Goal: Task Accomplishment & Management: Manage account settings

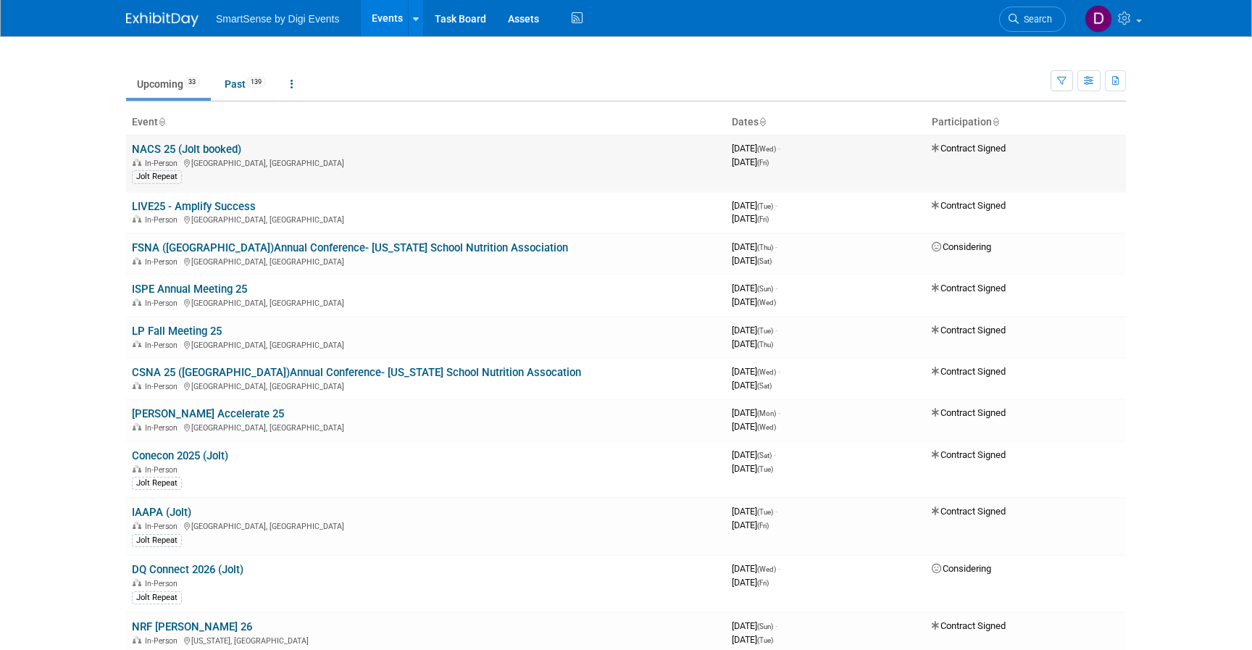
click at [222, 146] on link "NACS 25 (Jolt booked)" at bounding box center [186, 149] width 109 height 13
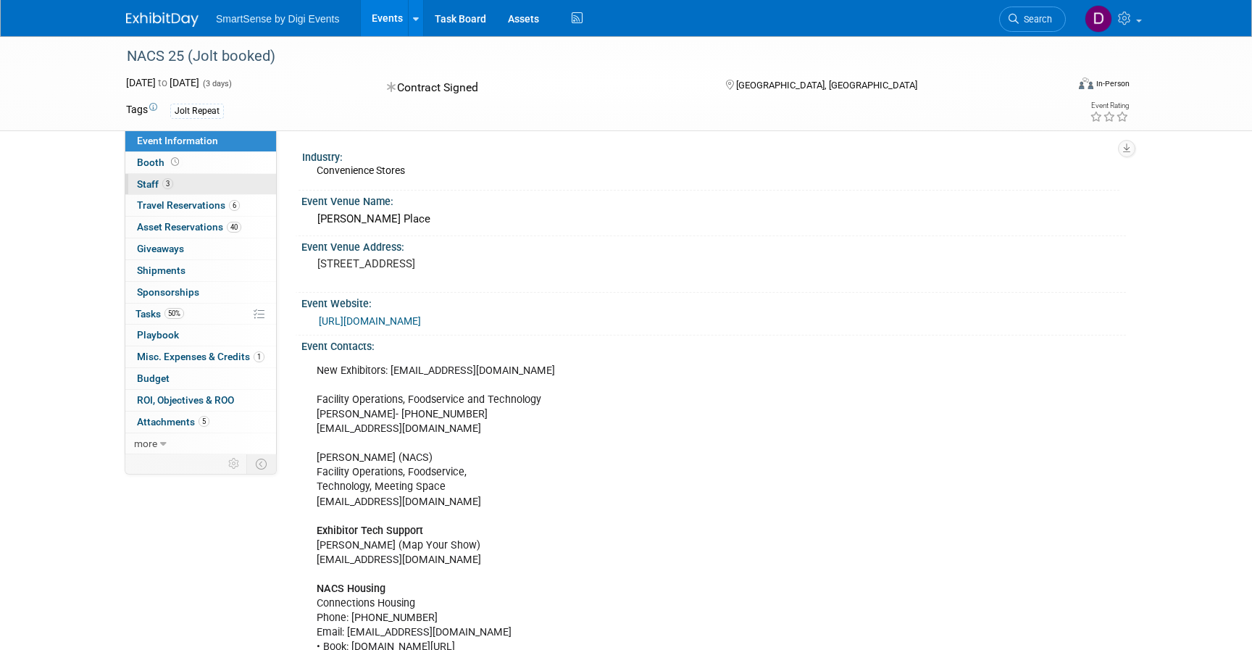
click at [154, 181] on span "Staff 3" at bounding box center [155, 184] width 36 height 12
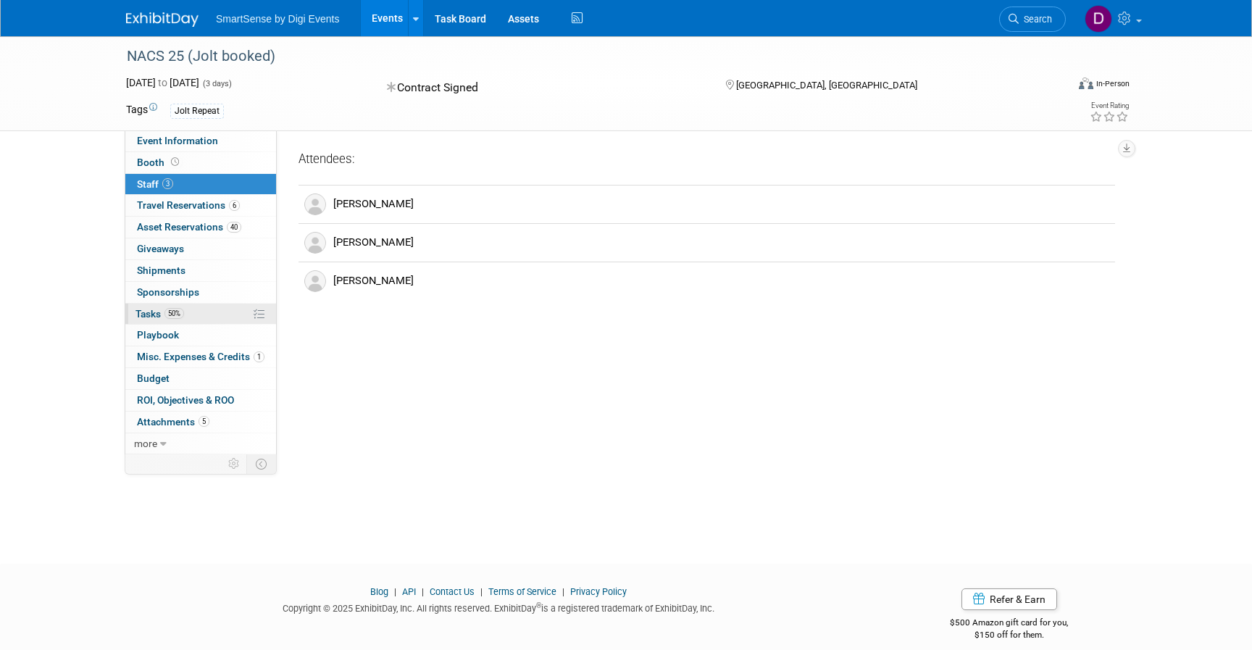
click at [163, 315] on span "Tasks 50%" at bounding box center [160, 314] width 49 height 12
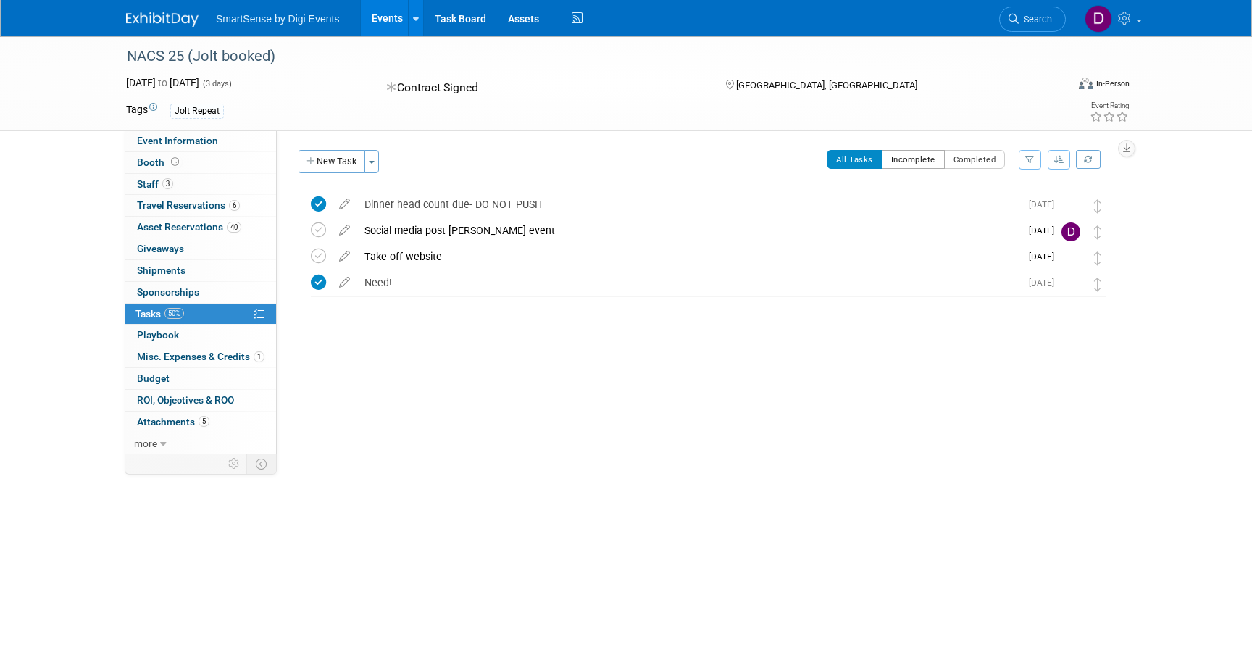
click at [920, 160] on button "Incomplete" at bounding box center [913, 159] width 63 height 19
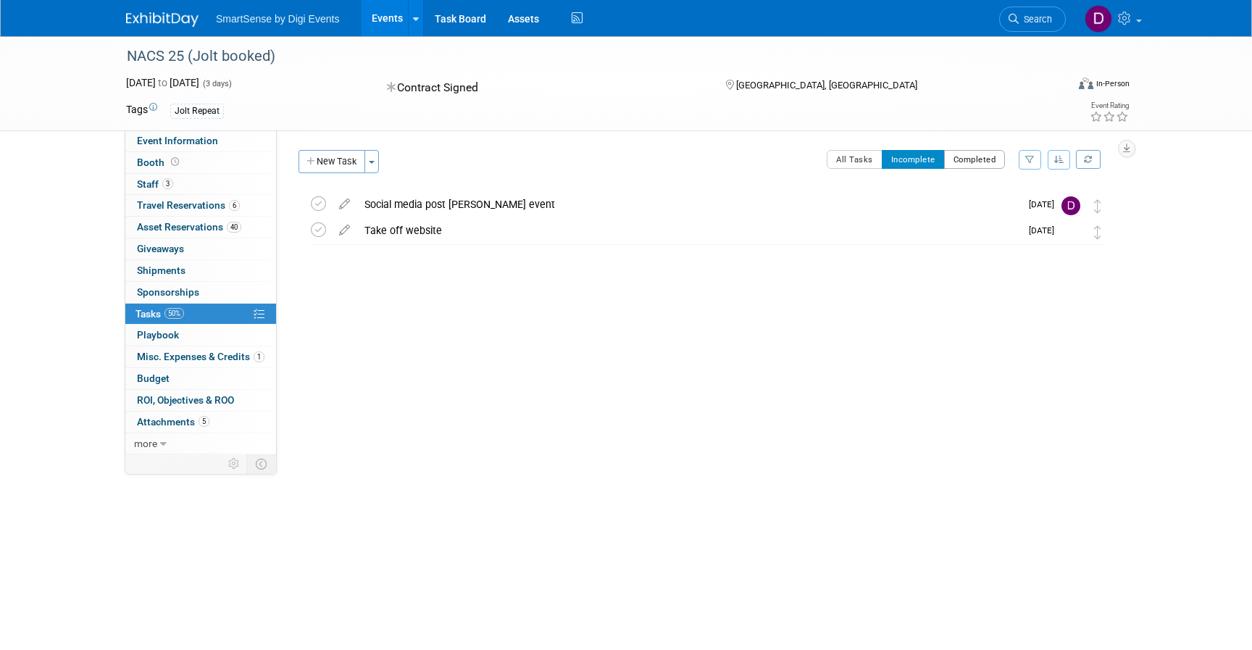
click at [967, 161] on button "Completed" at bounding box center [975, 159] width 62 height 19
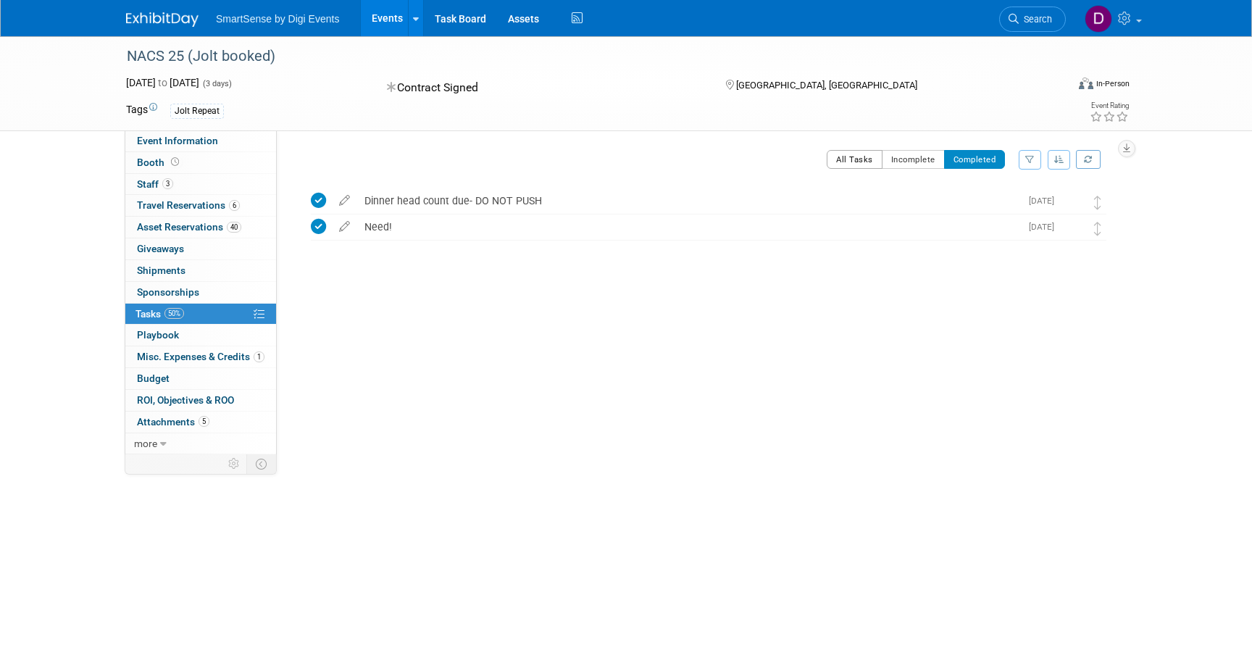
click at [865, 163] on button "All Tasks" at bounding box center [855, 159] width 56 height 19
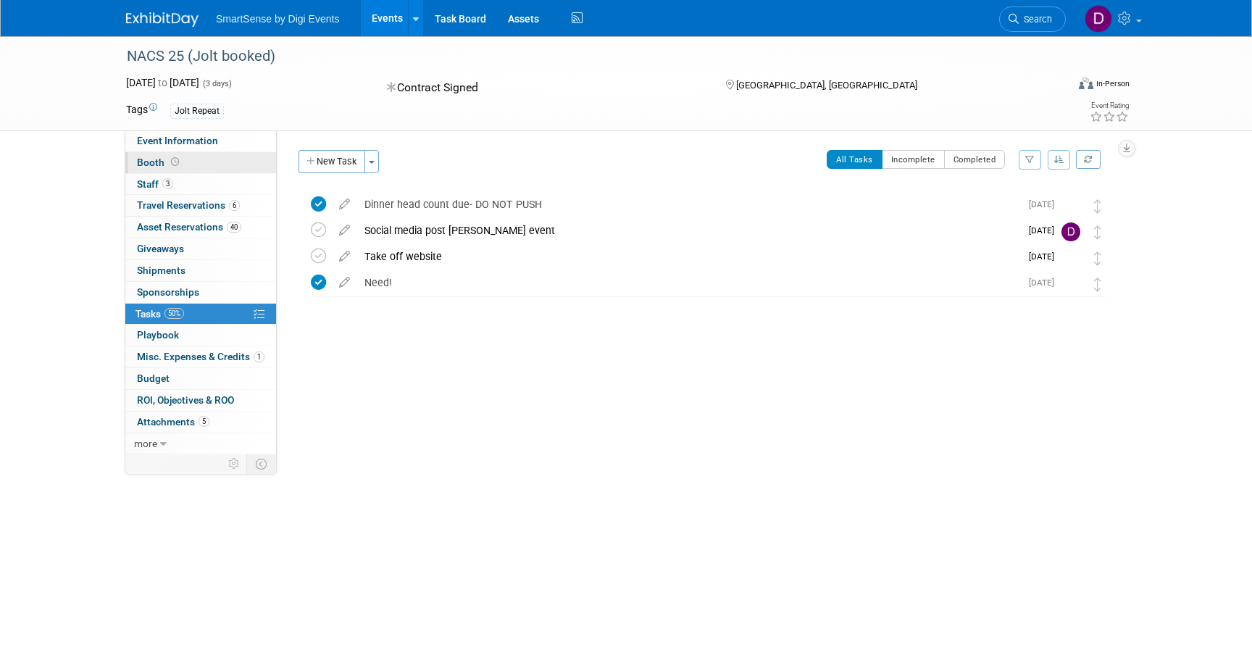
click at [168, 160] on span at bounding box center [175, 162] width 14 height 11
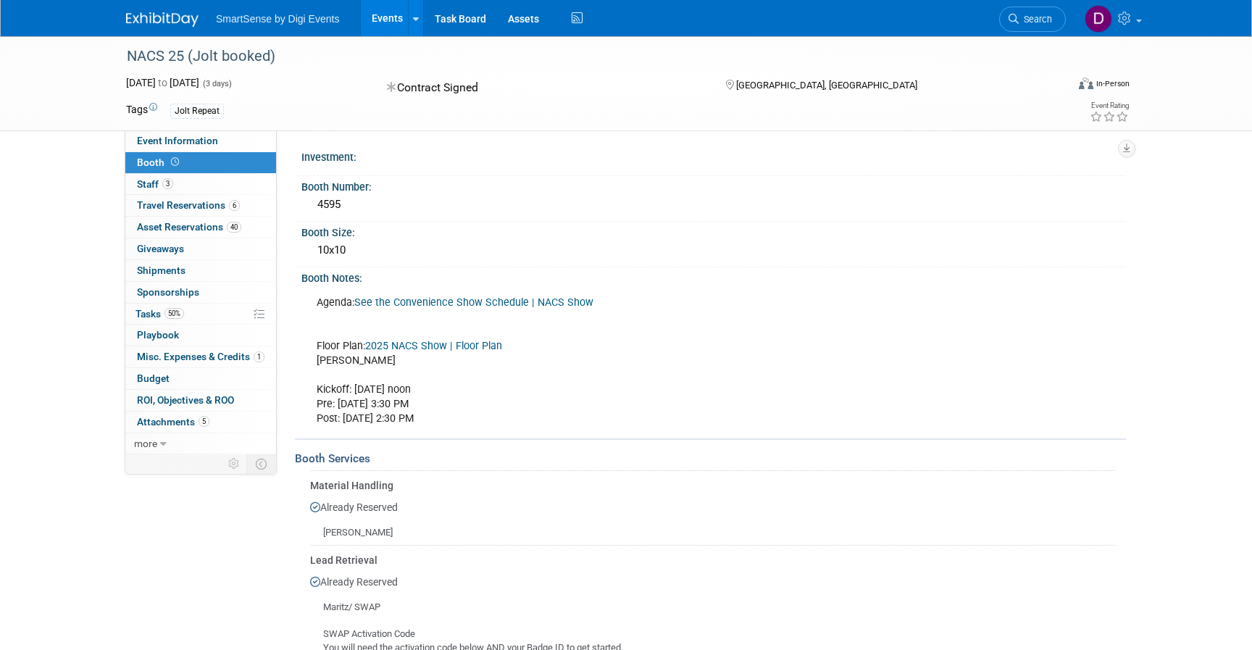
drag, startPoint x: 318, startPoint y: 204, endPoint x: 344, endPoint y: 204, distance: 25.4
click at [344, 204] on div "4595" at bounding box center [713, 205] width 803 height 22
copy div "4595"
click at [170, 230] on span "Asset Reservations 40" at bounding box center [189, 227] width 104 height 12
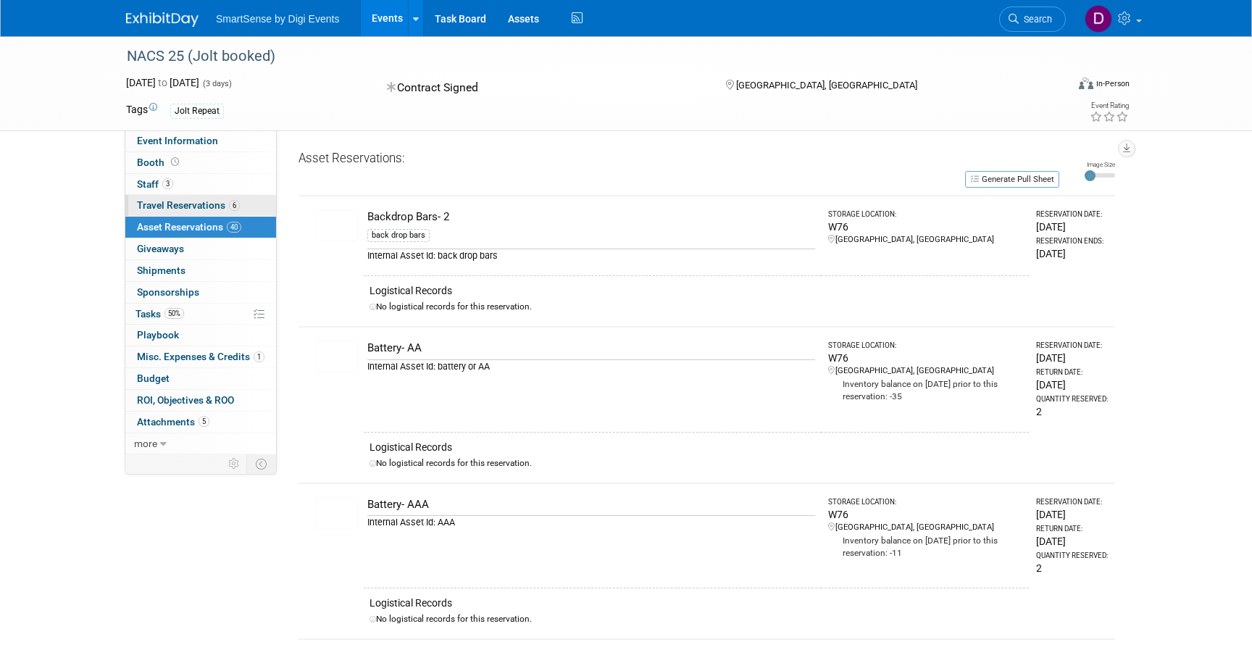
click at [173, 210] on span "Travel Reservations 6" at bounding box center [188, 205] width 103 height 12
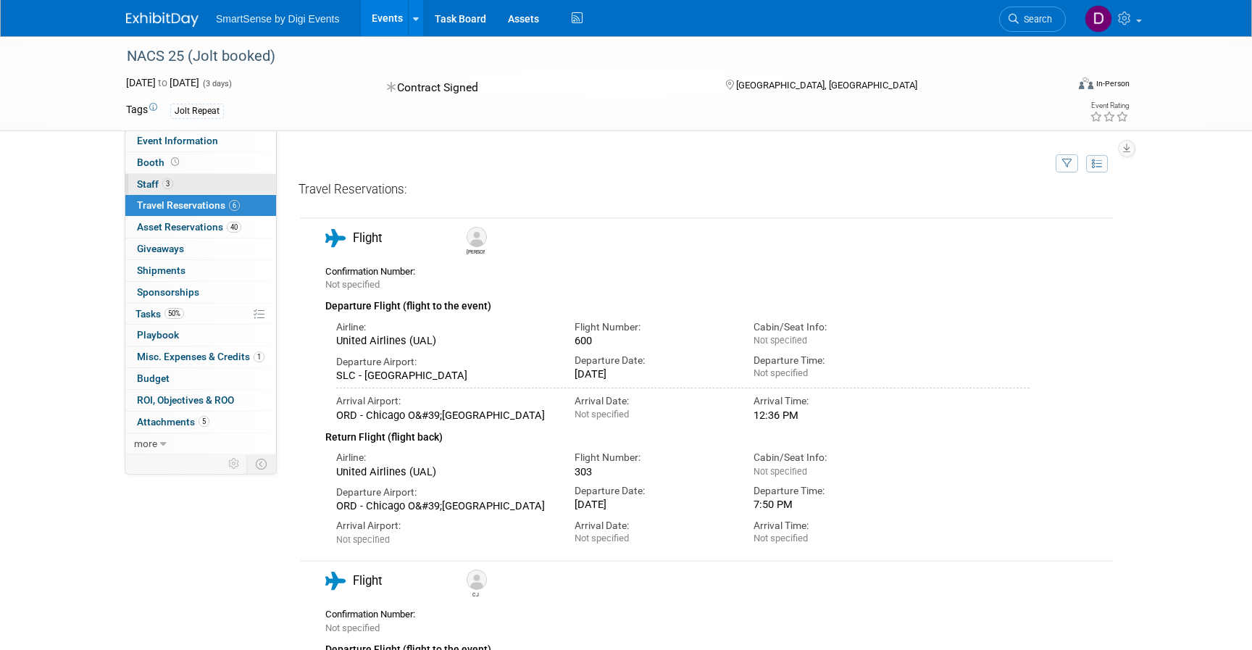
click at [165, 175] on link "3 Staff 3" at bounding box center [200, 184] width 151 height 21
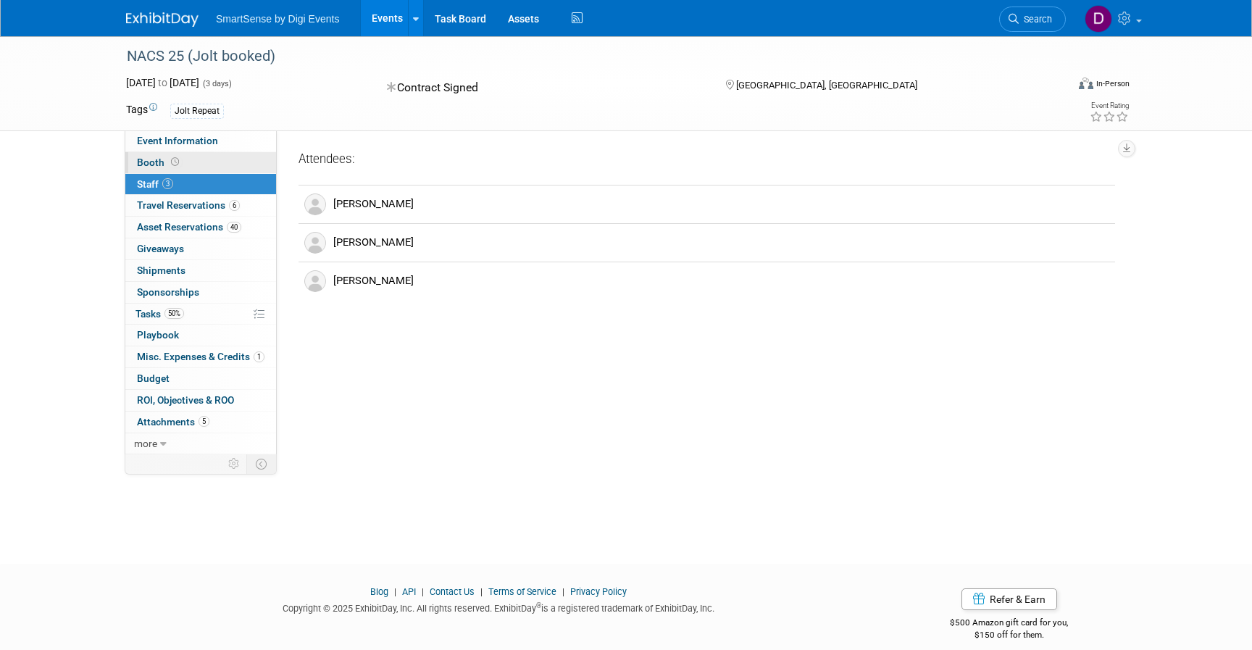
click at [165, 156] on link "Booth" at bounding box center [200, 162] width 151 height 21
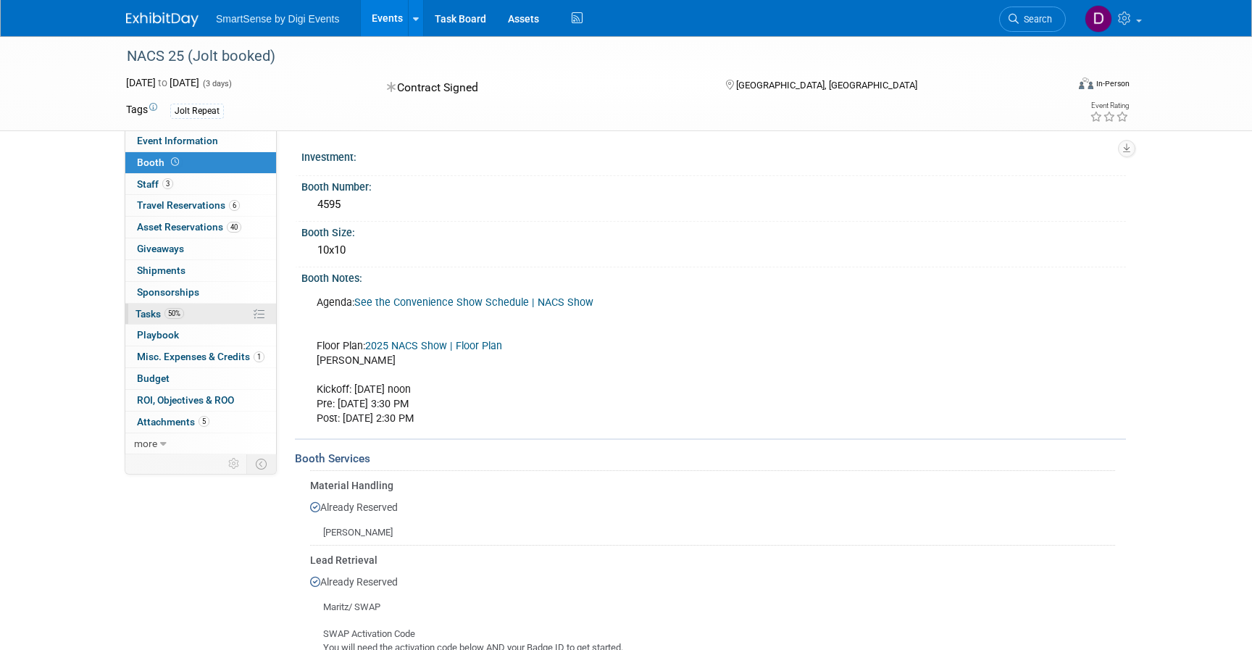
click at [157, 315] on span "Tasks 50%" at bounding box center [160, 314] width 49 height 12
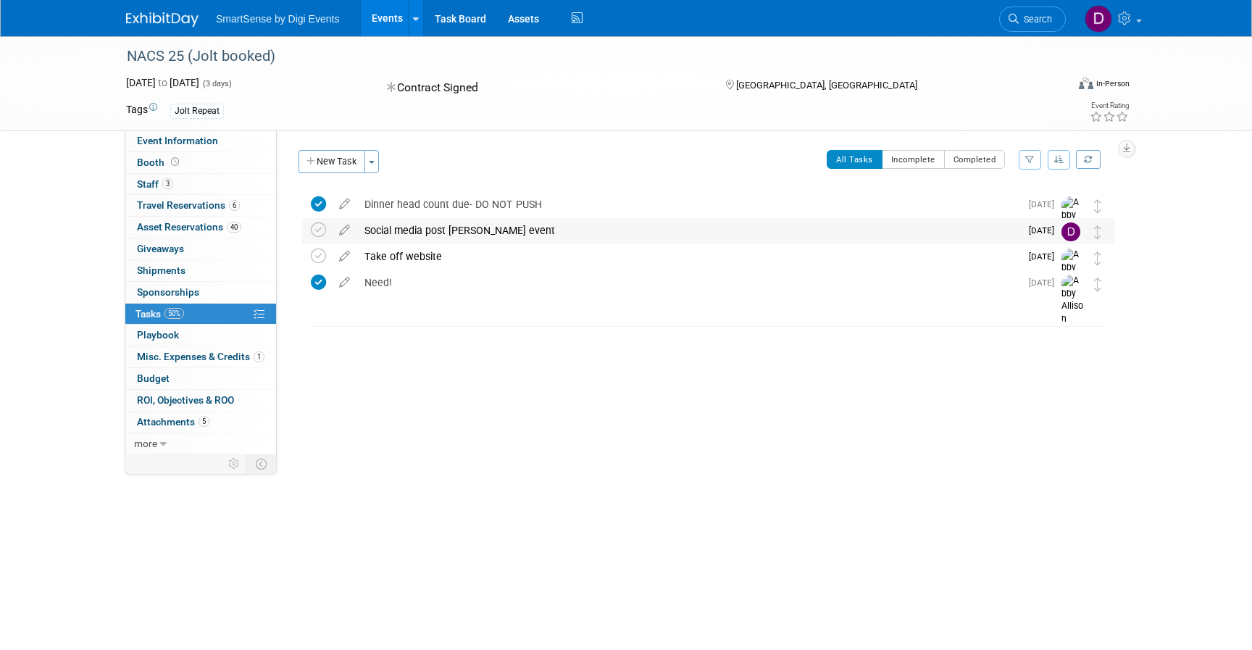
click at [445, 233] on div "Social media post [PERSON_NAME] event" at bounding box center [688, 230] width 663 height 25
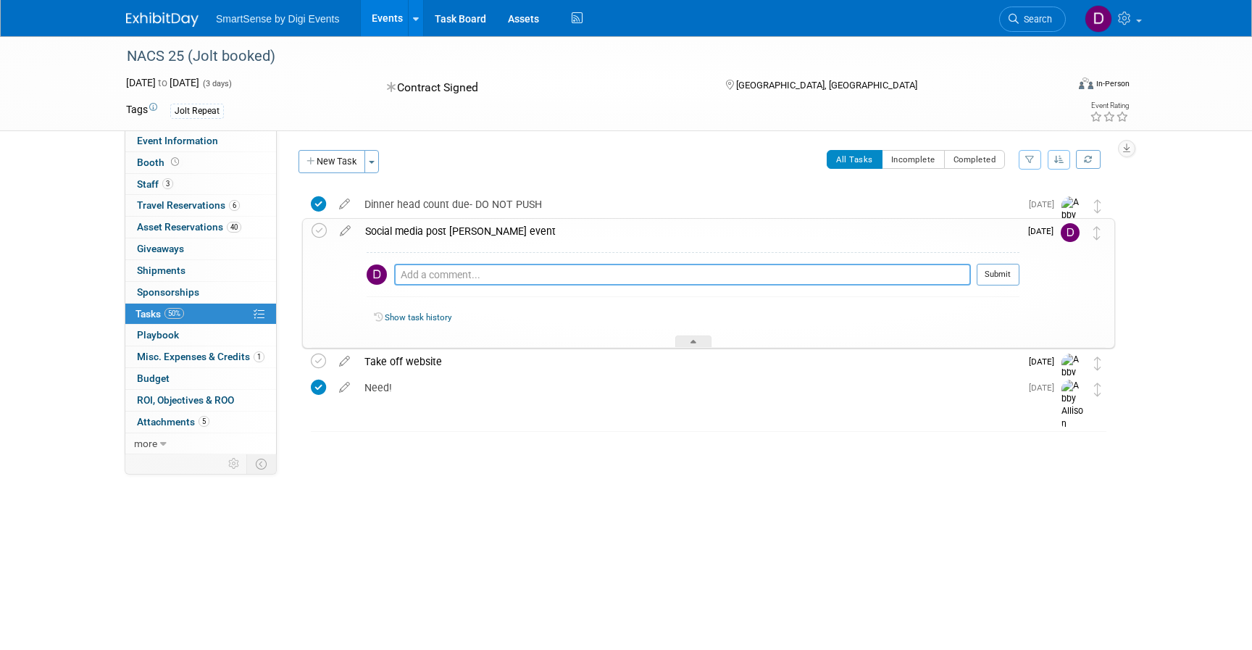
click at [446, 274] on textarea at bounding box center [682, 275] width 577 height 22
paste textarea "[URL][DOMAIN_NAME]"
type textarea "[URL][DOMAIN_NAME]"
click at [1009, 277] on button "Submit" at bounding box center [998, 275] width 43 height 22
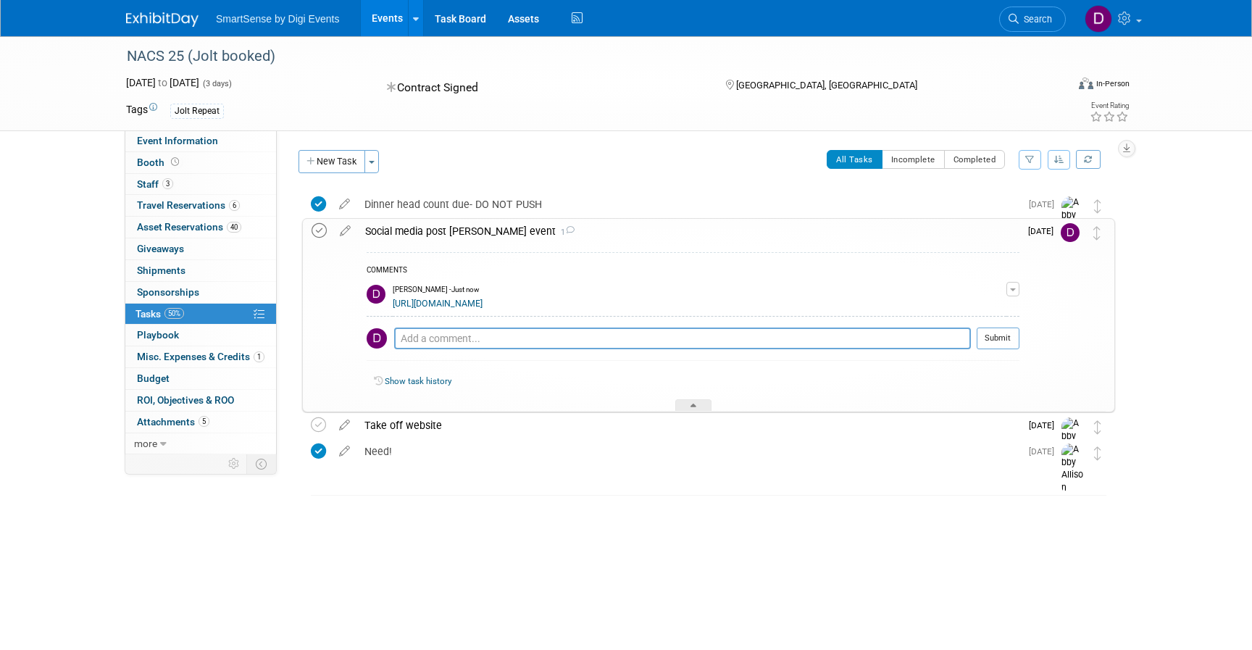
click at [318, 230] on icon at bounding box center [319, 230] width 15 height 15
click at [510, 502] on div "NACS 25 (Jolt booked) Chicago, IL Oct 15, 2025 to Oct 17, 2025 (Contract Signed…" at bounding box center [705, 357] width 820 height 332
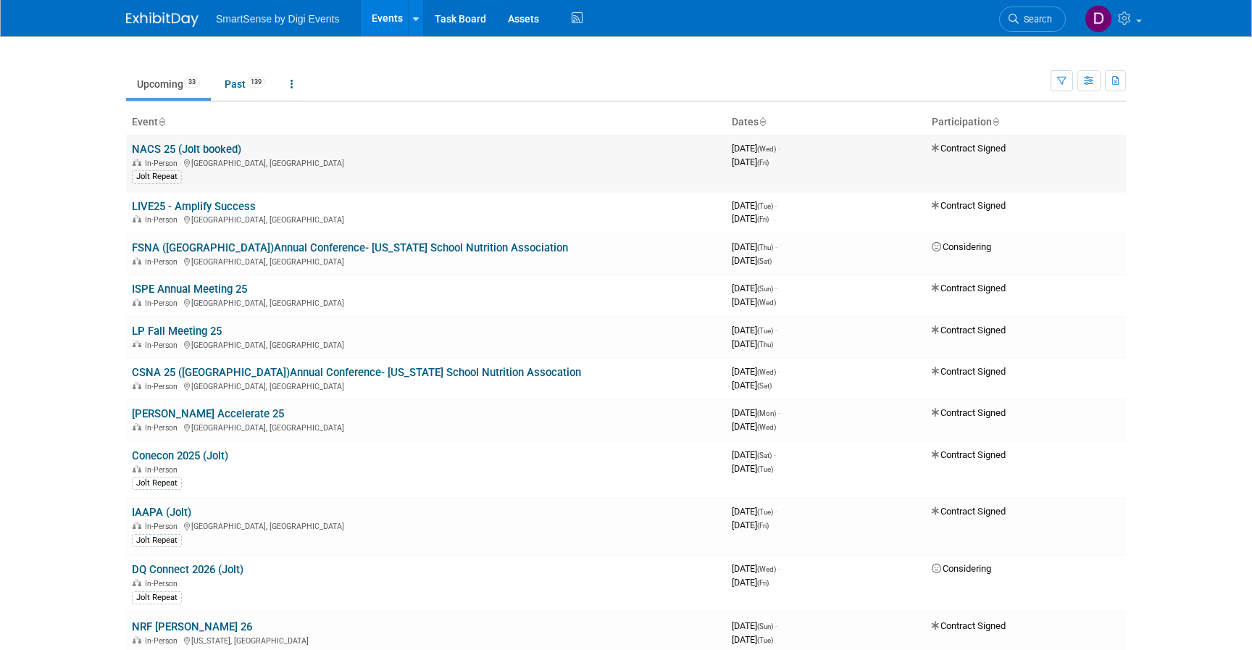
click at [191, 147] on link "NACS 25 (Jolt booked)" at bounding box center [186, 149] width 109 height 13
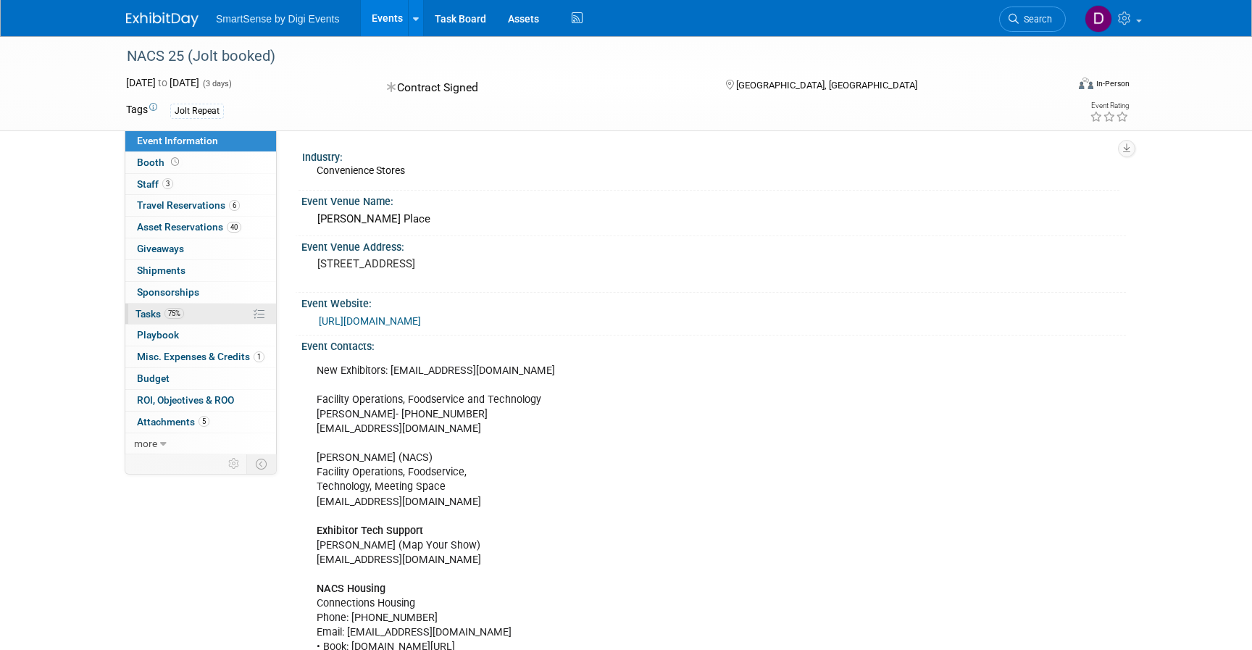
click at [148, 316] on span "Tasks 75%" at bounding box center [160, 314] width 49 height 12
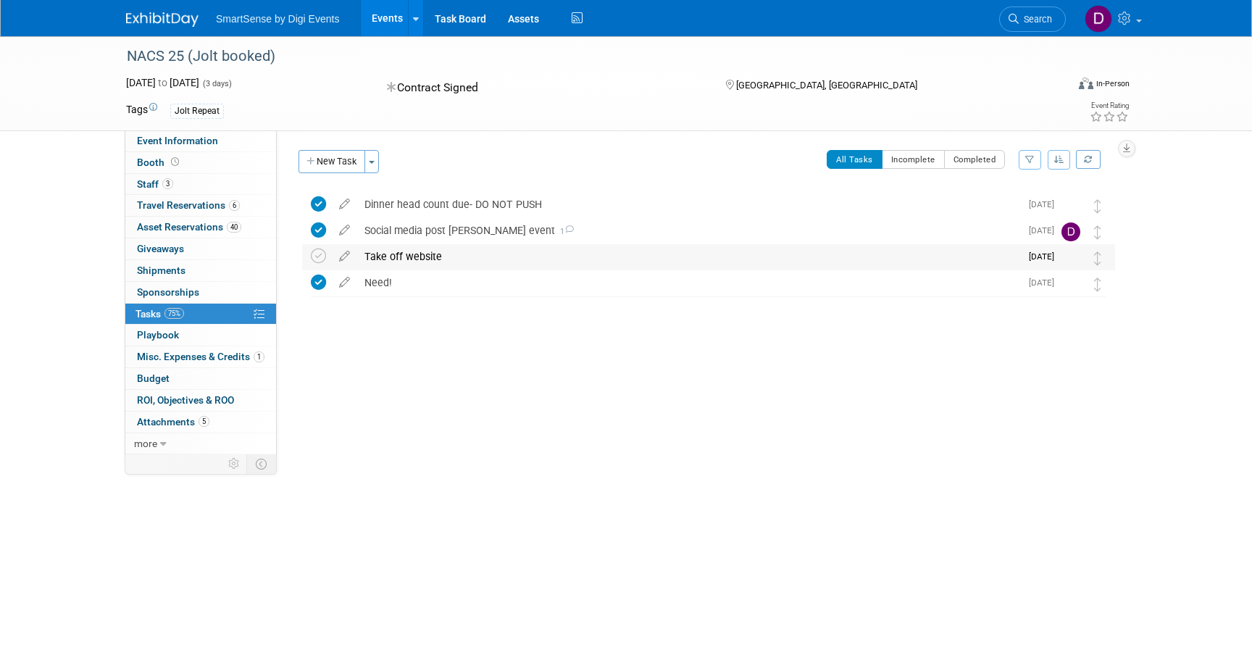
click at [428, 253] on div "Take off website" at bounding box center [688, 256] width 663 height 25
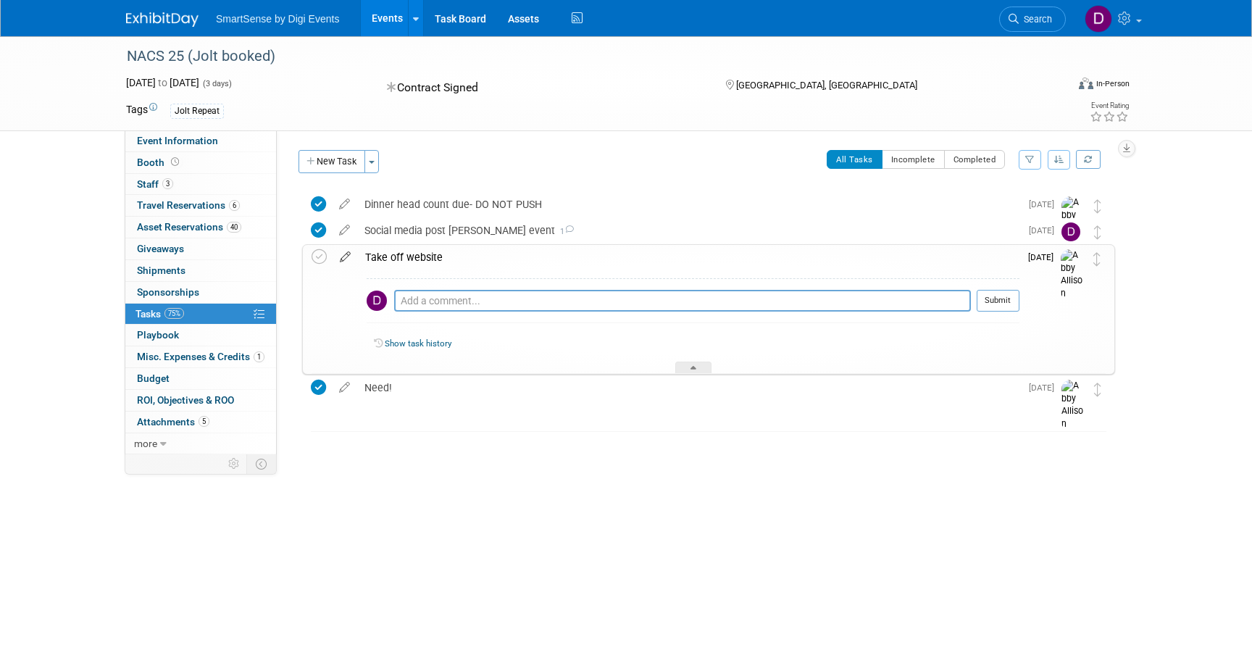
click at [345, 256] on icon at bounding box center [345, 254] width 25 height 18
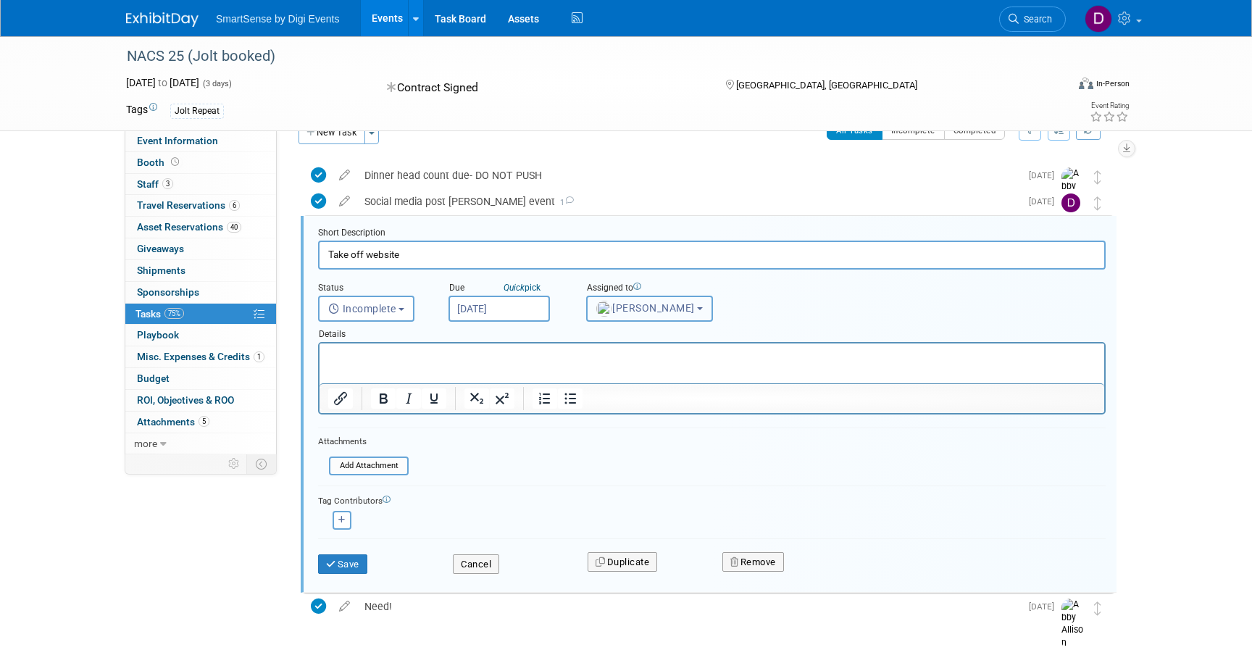
click at [665, 308] on span "[PERSON_NAME]" at bounding box center [646, 308] width 99 height 12
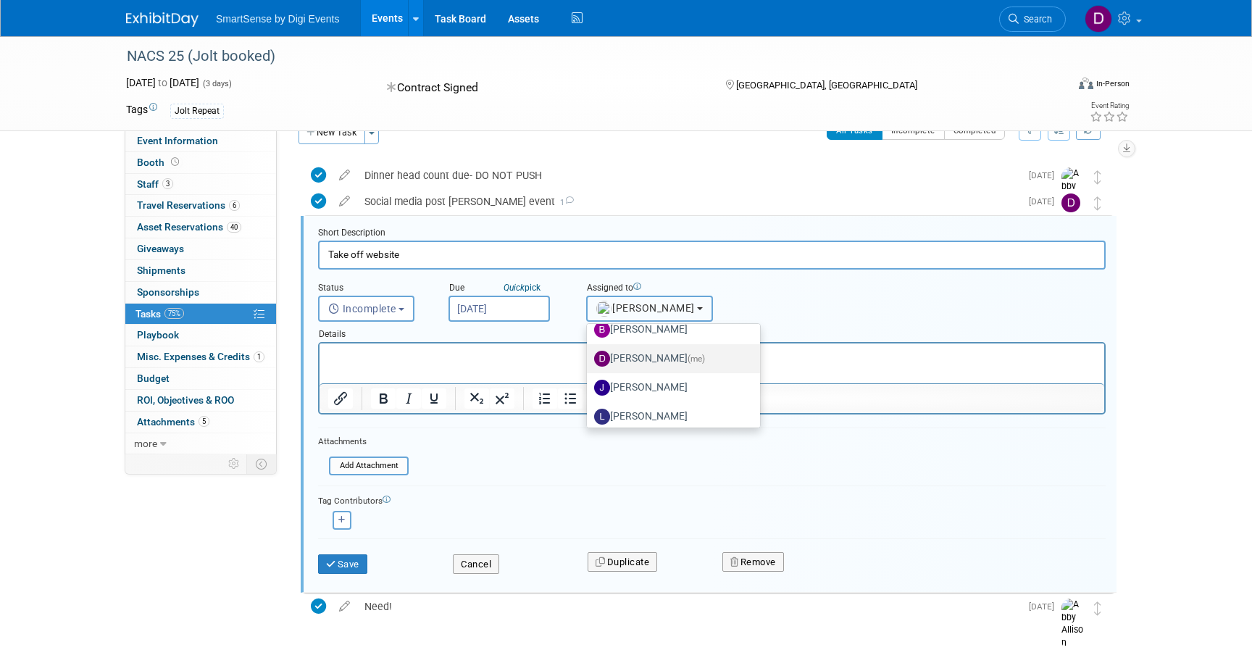
scroll to position [104, 0]
click at [660, 358] on label "[PERSON_NAME] (me)" at bounding box center [669, 357] width 151 height 23
click at [589, 358] on input "[PERSON_NAME] (me)" at bounding box center [584, 355] width 9 height 9
select select "b48fc068-7b46-4ad5-bae8-477c4c4feada"
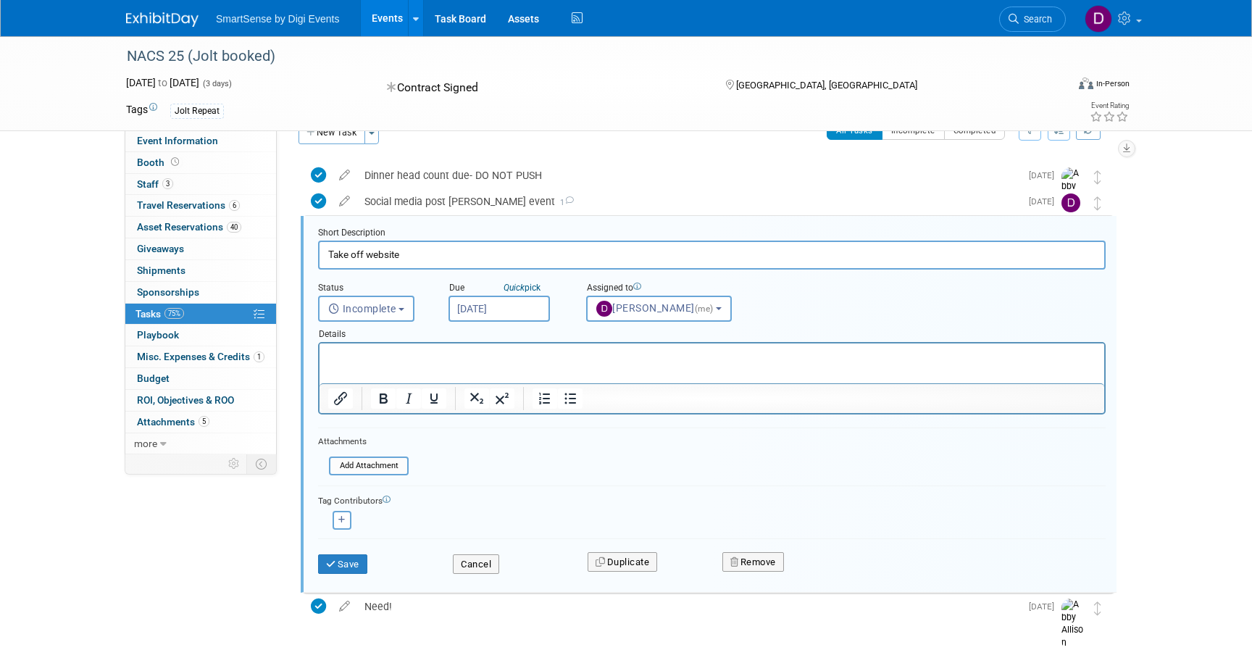
click at [767, 284] on div "Assigned to <img src="[URL][DOMAIN_NAME]" style="width: 22px; height: 22px; bor…" at bounding box center [676, 298] width 202 height 46
click at [349, 564] on button "Save" at bounding box center [342, 564] width 49 height 20
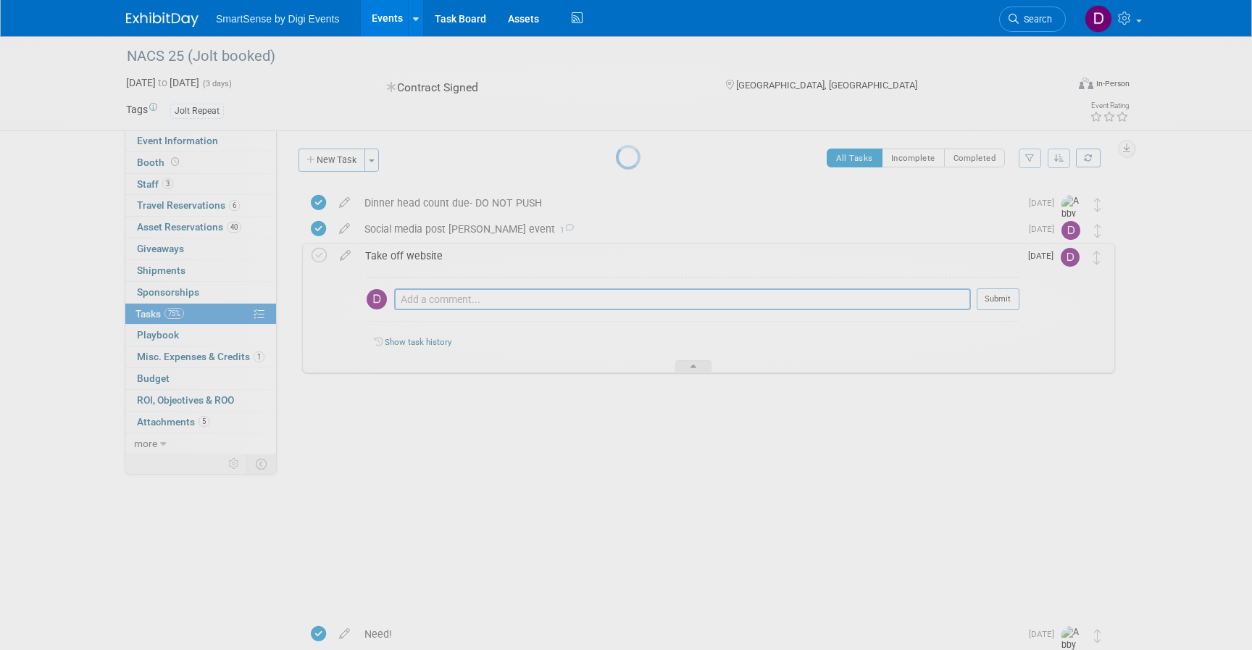
scroll to position [0, 0]
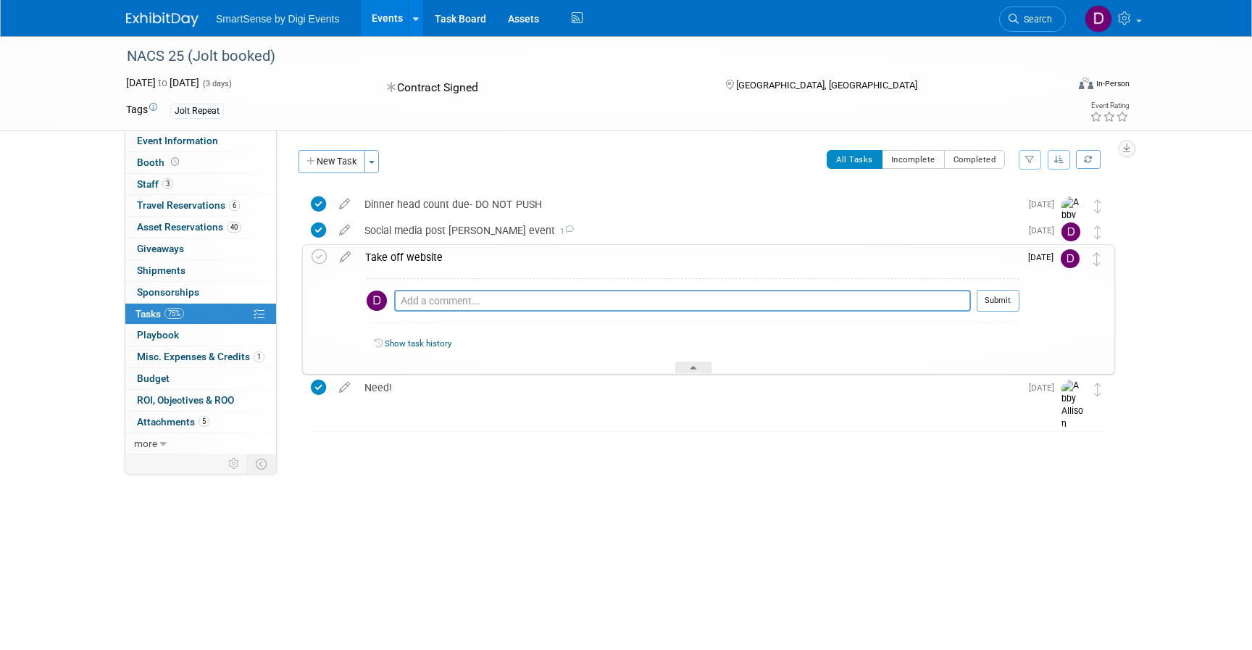
click at [549, 479] on div "NACS 25 (Jolt booked) [DATE] to [DATE] (3 days) [DATE] to [DATE] Contract Signe…" at bounding box center [626, 287] width 1252 height 502
